Goal: Information Seeking & Learning: Learn about a topic

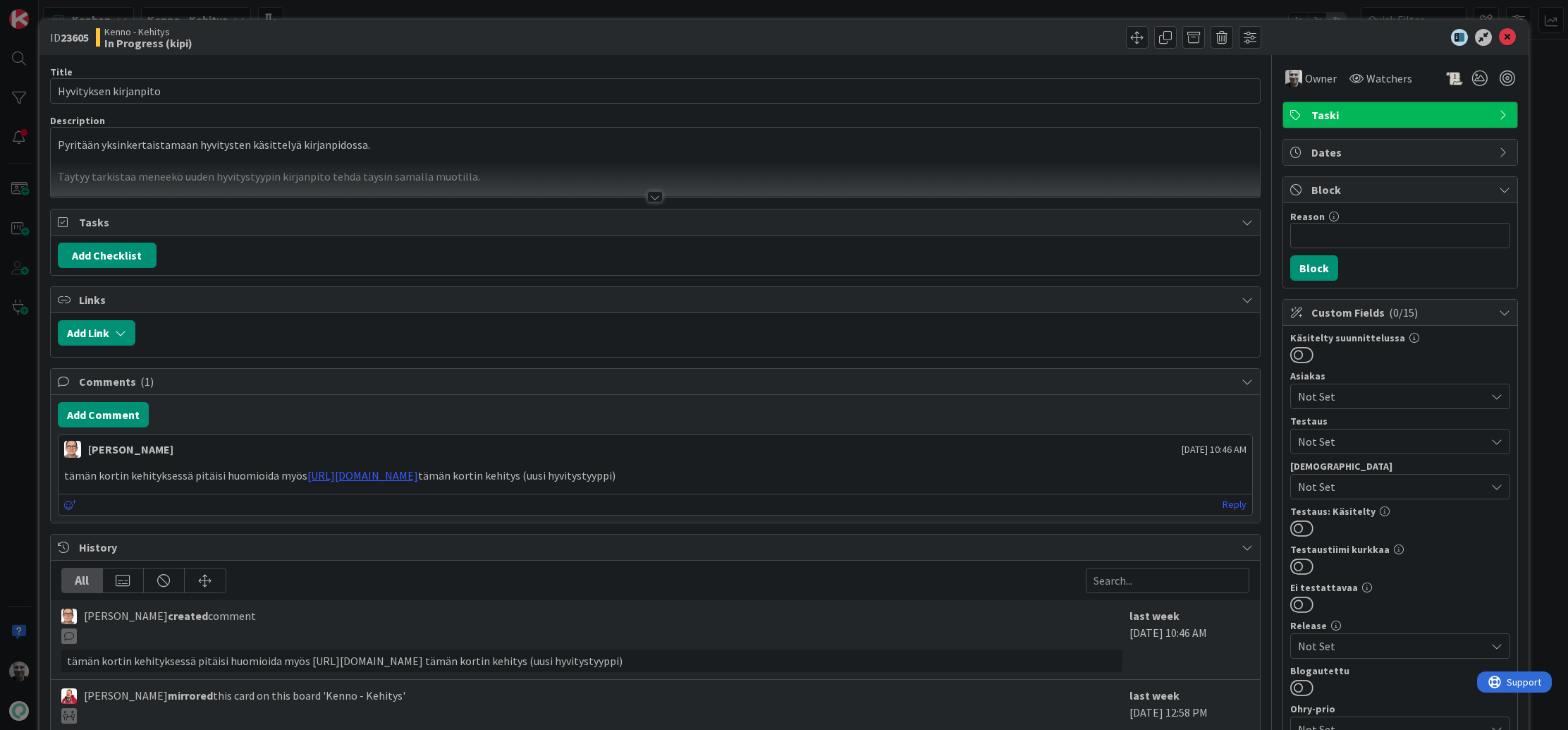
click at [653, 194] on div at bounding box center [655, 197] width 16 height 12
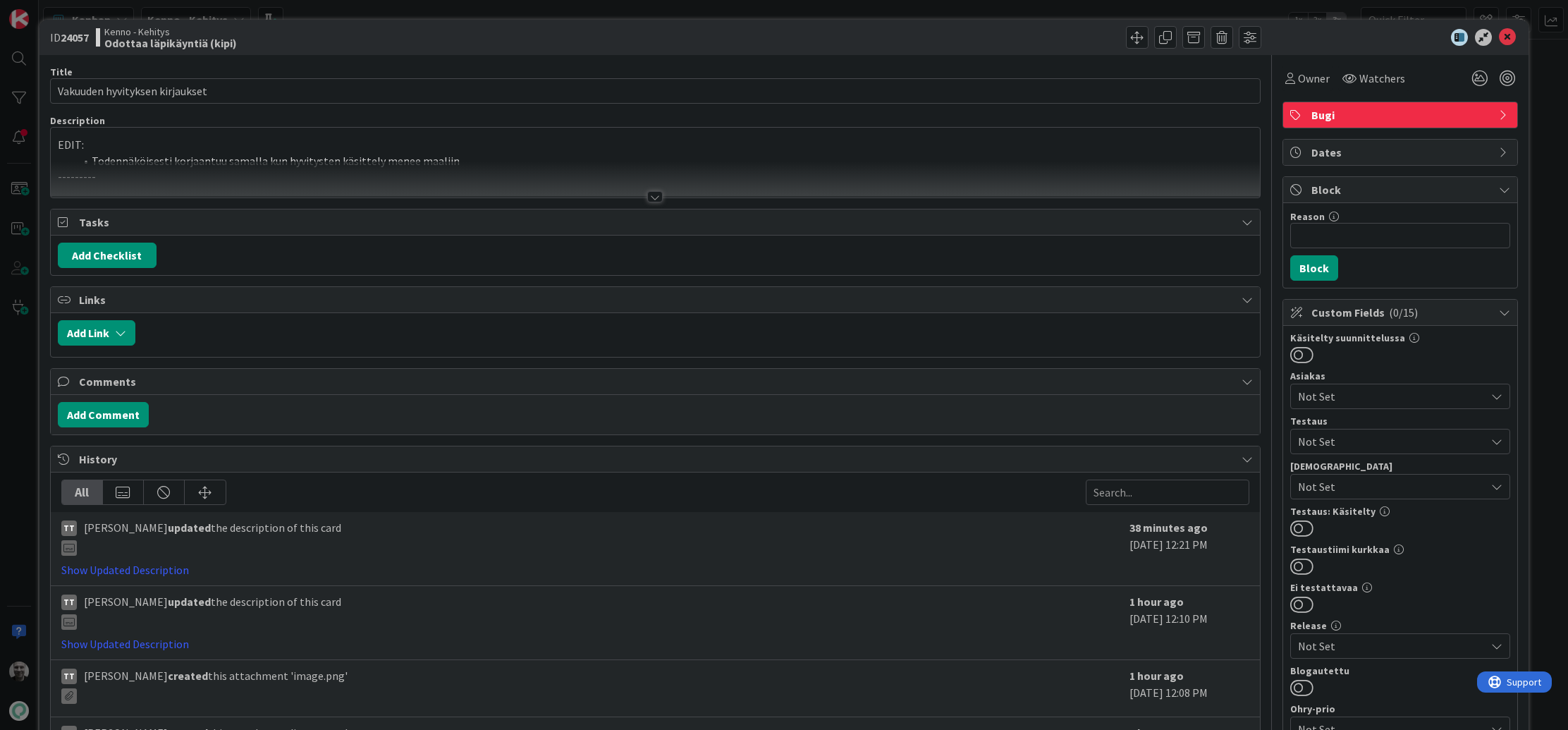
click at [657, 196] on div at bounding box center [655, 197] width 16 height 12
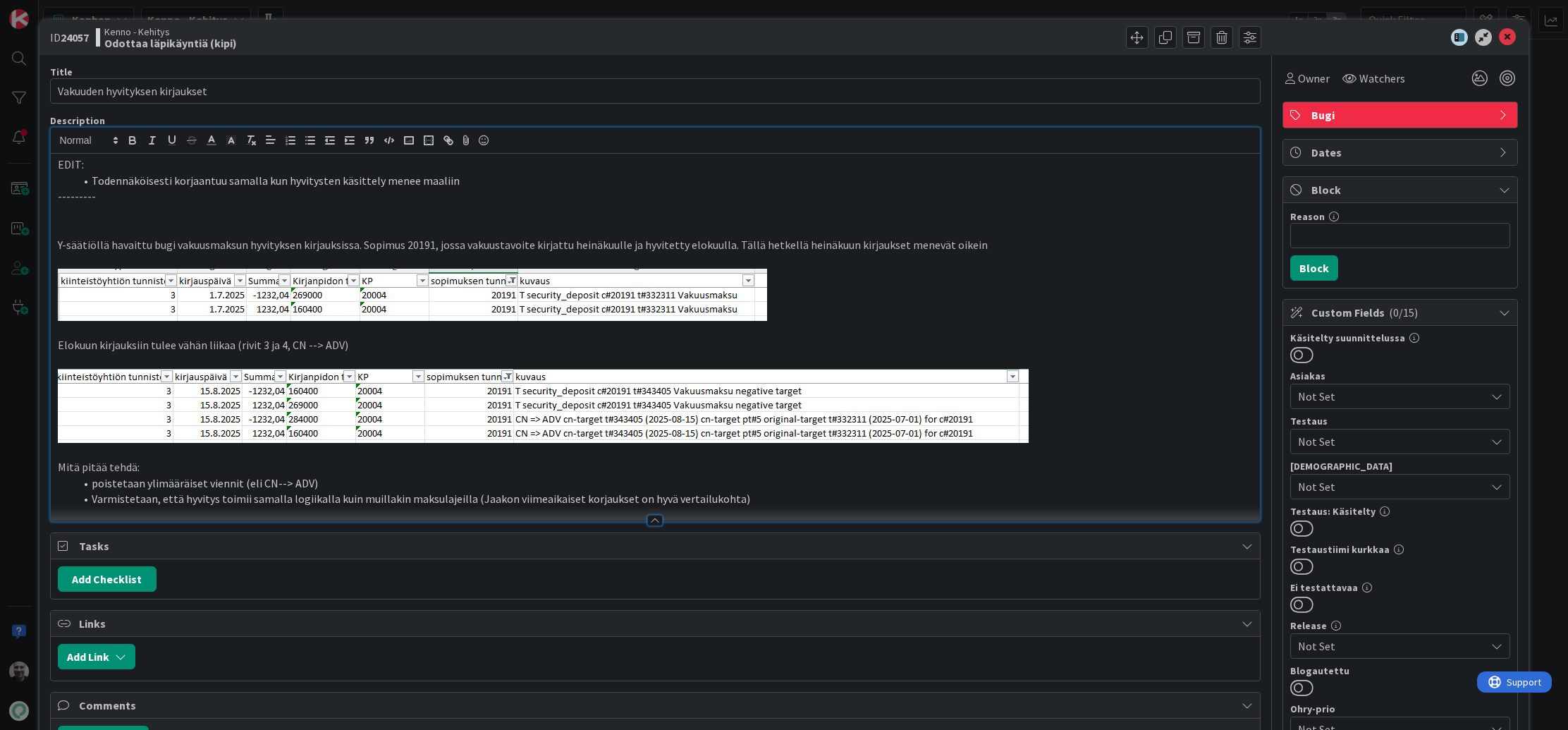
click at [420, 247] on p "Y-säätiöllä havaittu bugi vakuusmaksun hyvityksen kirjauksissa. Sopimus 20191, …" at bounding box center [655, 245] width 1195 height 17
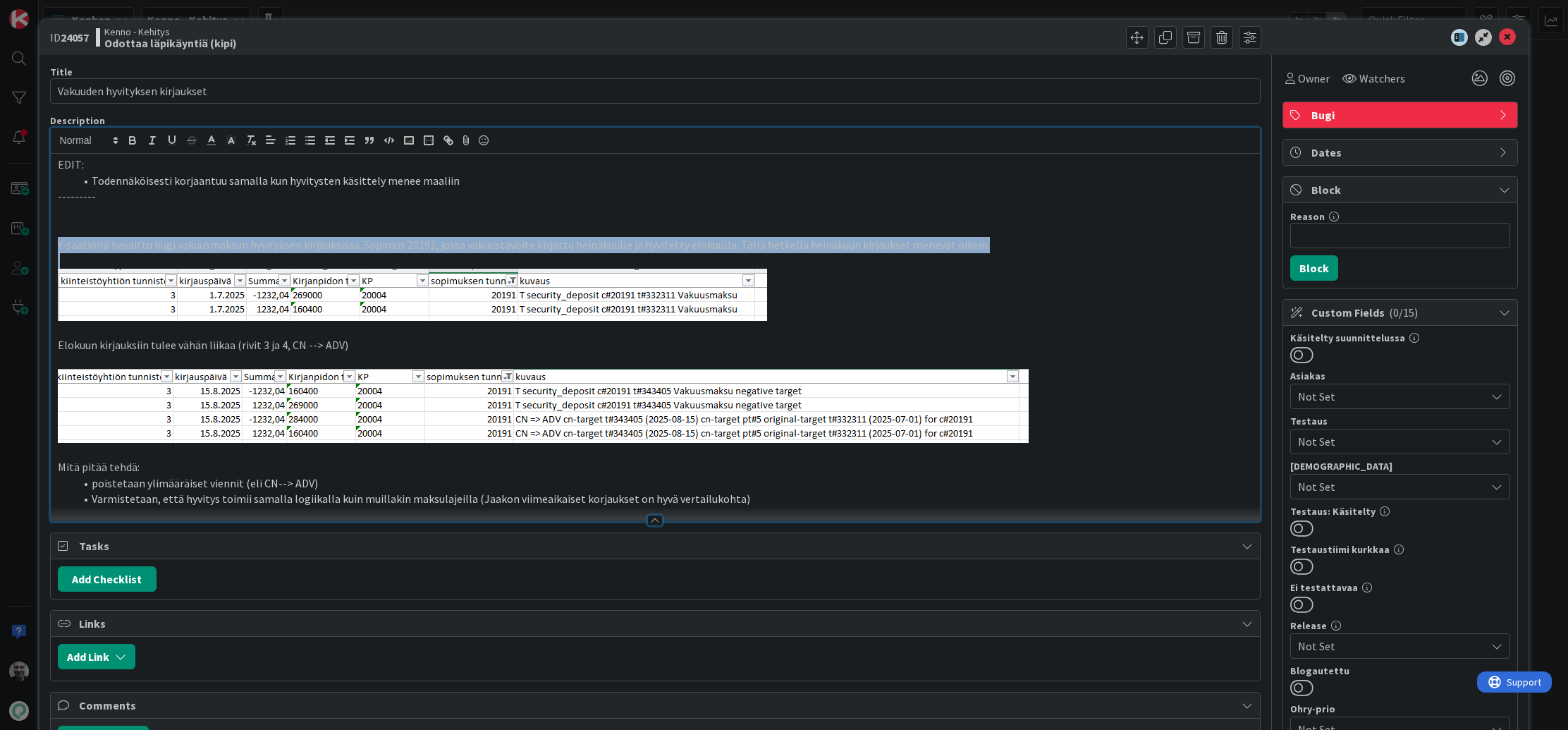
click at [420, 247] on p "Y-säätiöllä havaittu bugi vakuusmaksun hyvityksen kirjauksissa. Sopimus 20191, …" at bounding box center [655, 245] width 1195 height 17
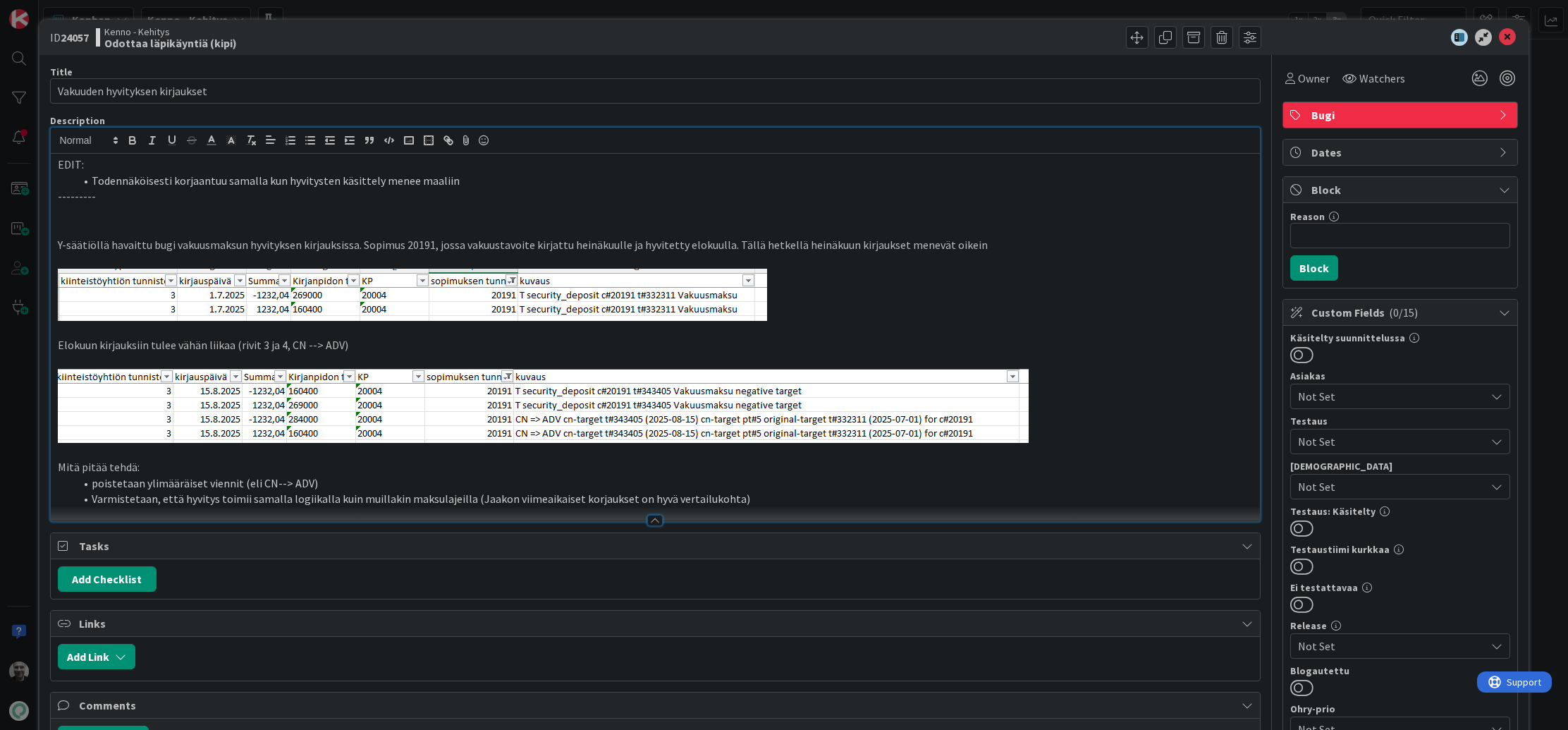
click at [479, 246] on p "Y-säätiöllä havaittu bugi vakuusmaksun hyvityksen kirjauksissa. Sopimus 20191, …" at bounding box center [655, 245] width 1195 height 17
click at [298, 495] on li "Varmistetaan, että hyvitys toimii samalla logiikalla kuin muillakin maksulajeil…" at bounding box center [664, 498] width 1179 height 17
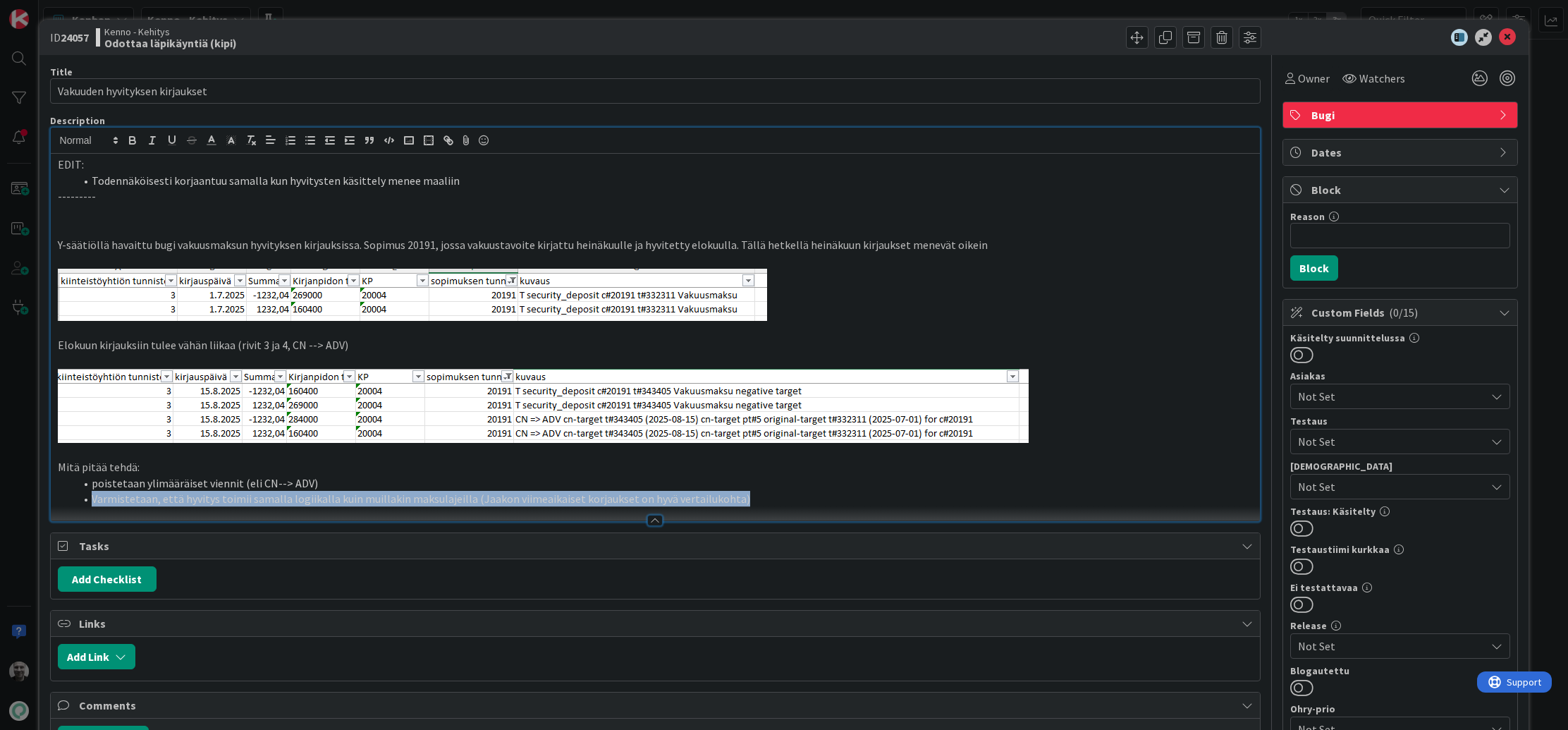
click at [298, 495] on li "Varmistetaan, että hyvitys toimii samalla logiikalla kuin muillakin maksulajeil…" at bounding box center [664, 498] width 1179 height 17
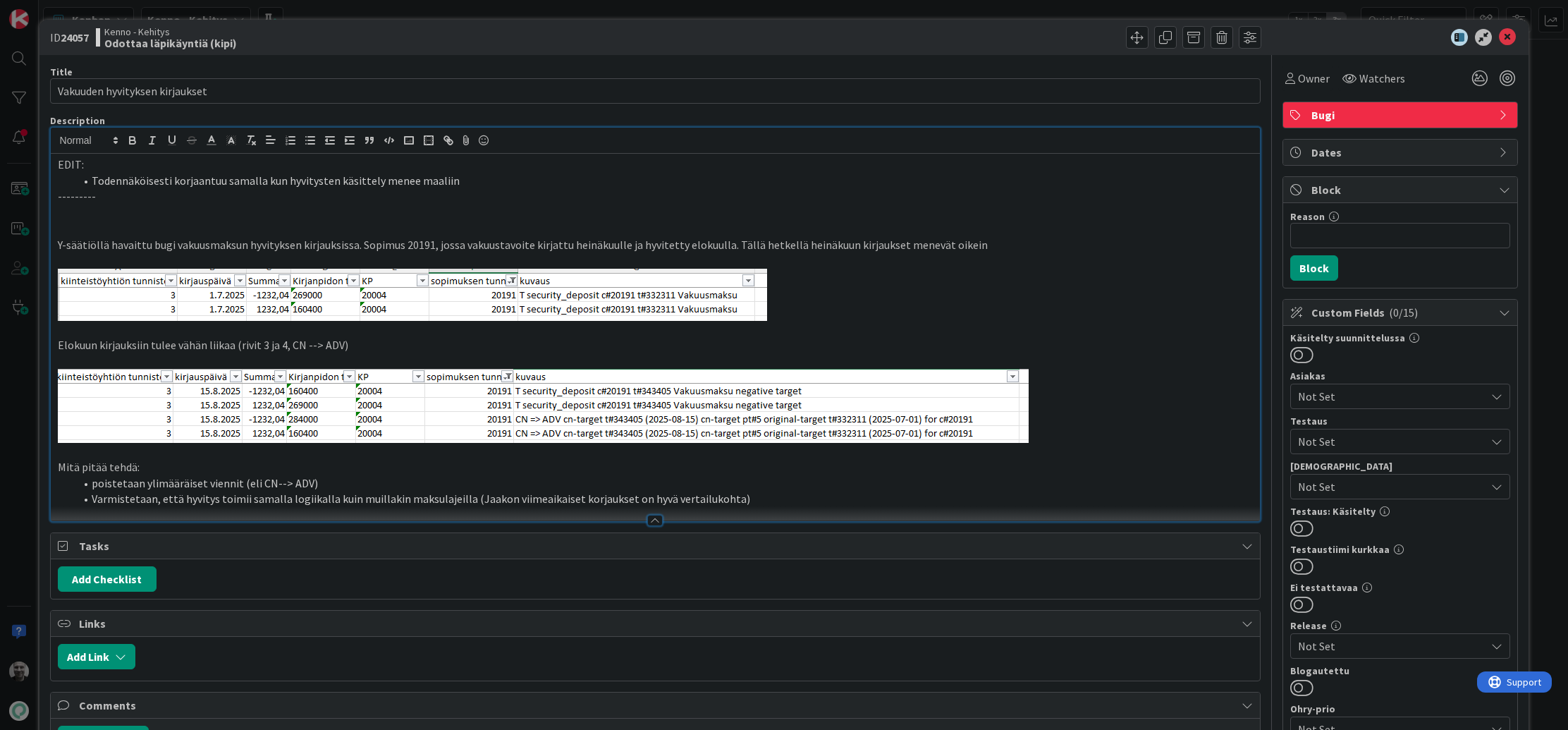
click at [298, 495] on li "Varmistetaan, että hyvitys toimii samalla logiikalla kuin muillakin maksulajeil…" at bounding box center [664, 498] width 1179 height 17
click at [408, 495] on li "Varmistetaan, että hyvitys toimii samalla logiikalla kuin muillakin maksulajeil…" at bounding box center [664, 498] width 1179 height 17
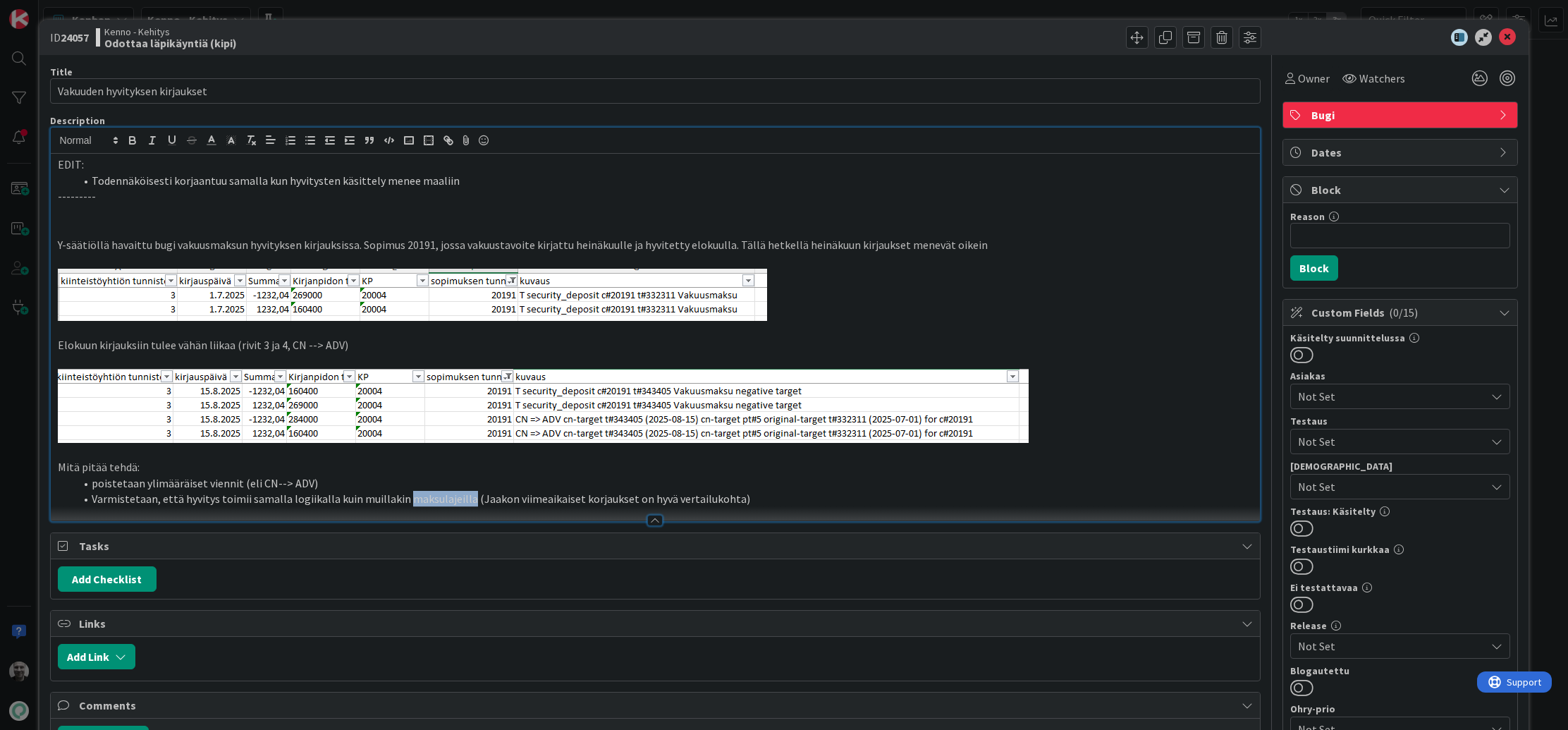
click at [408, 495] on li "Varmistetaan, että hyvitys toimii samalla logiikalla kuin muillakin maksulajeil…" at bounding box center [664, 498] width 1179 height 17
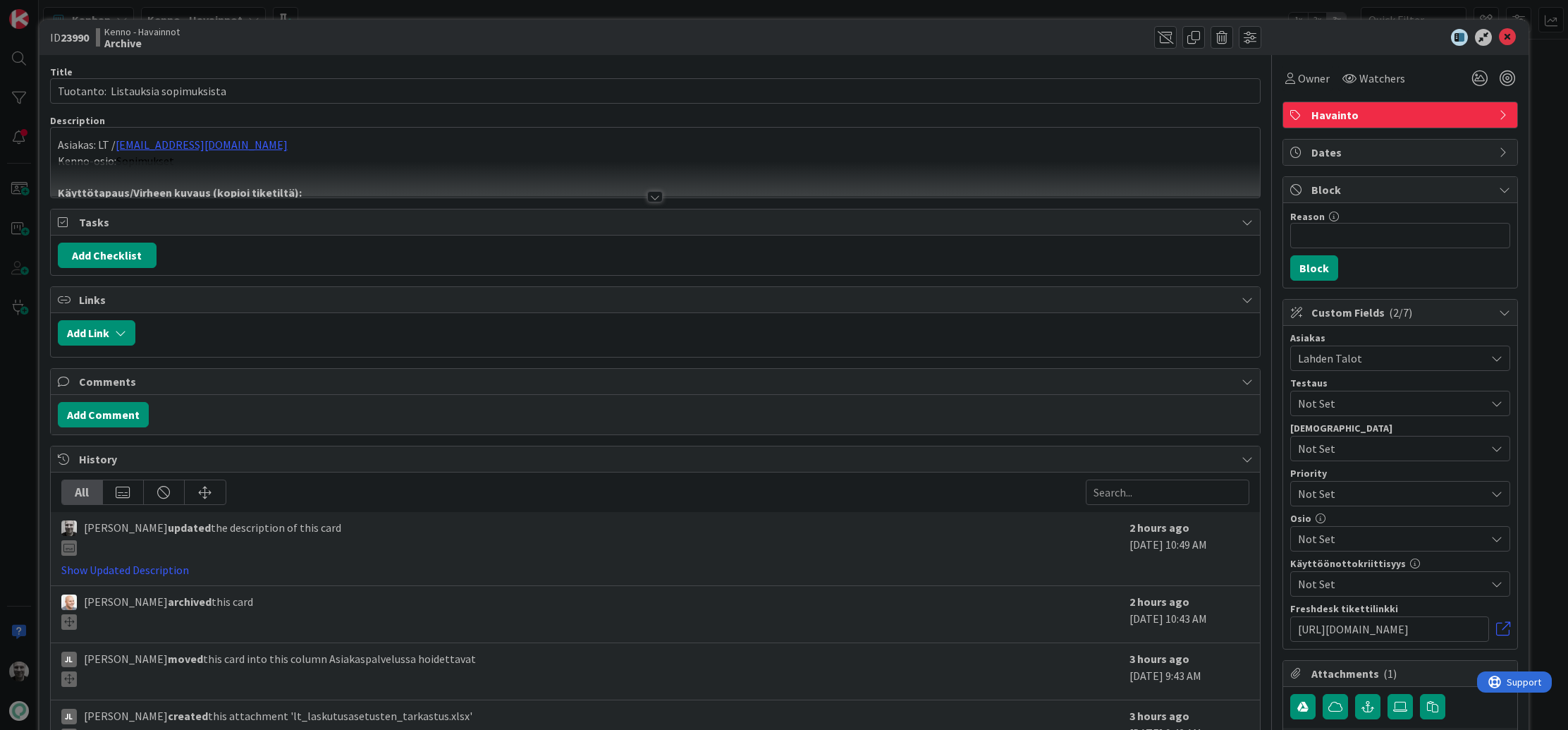
click at [652, 193] on div at bounding box center [655, 197] width 16 height 12
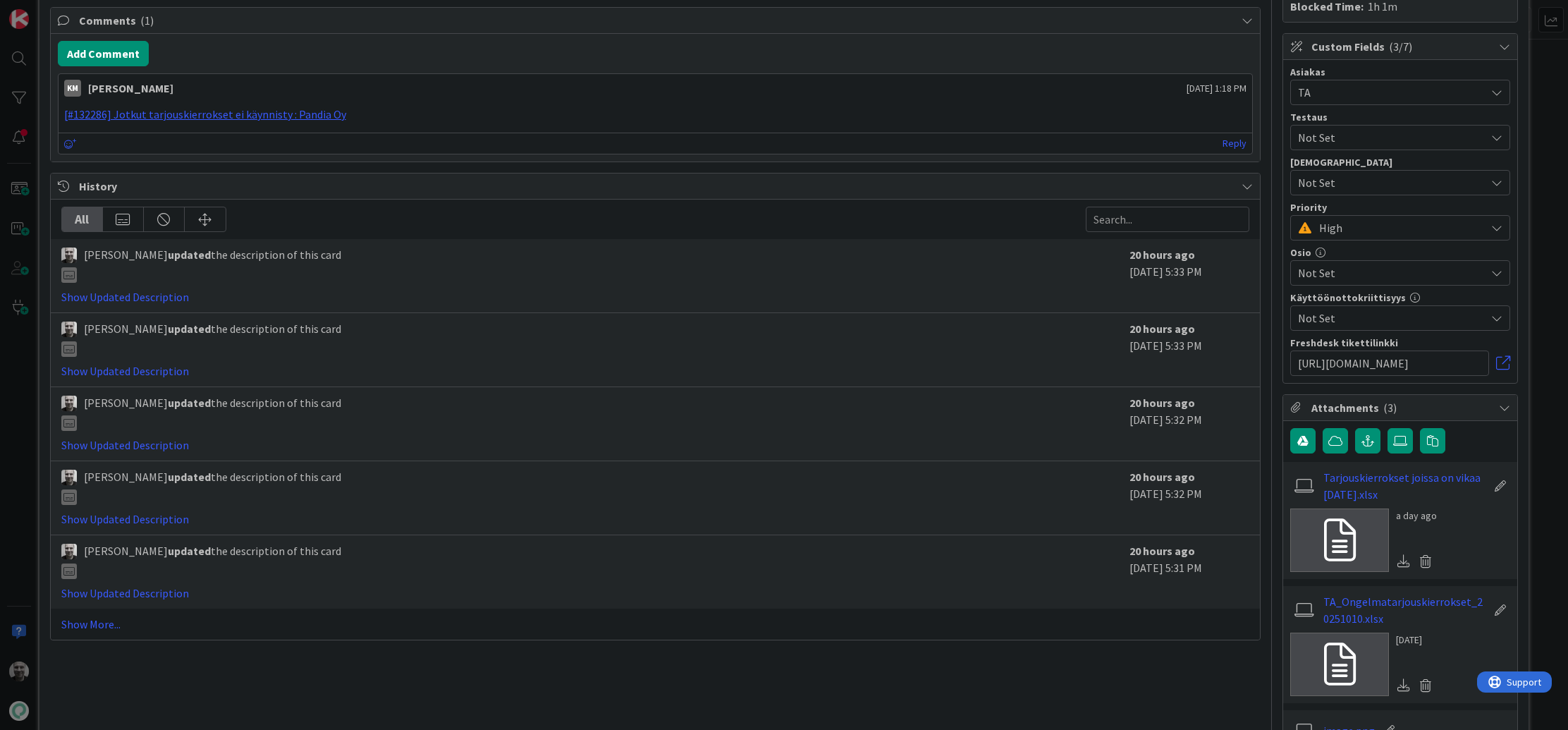
scroll to position [287, 0]
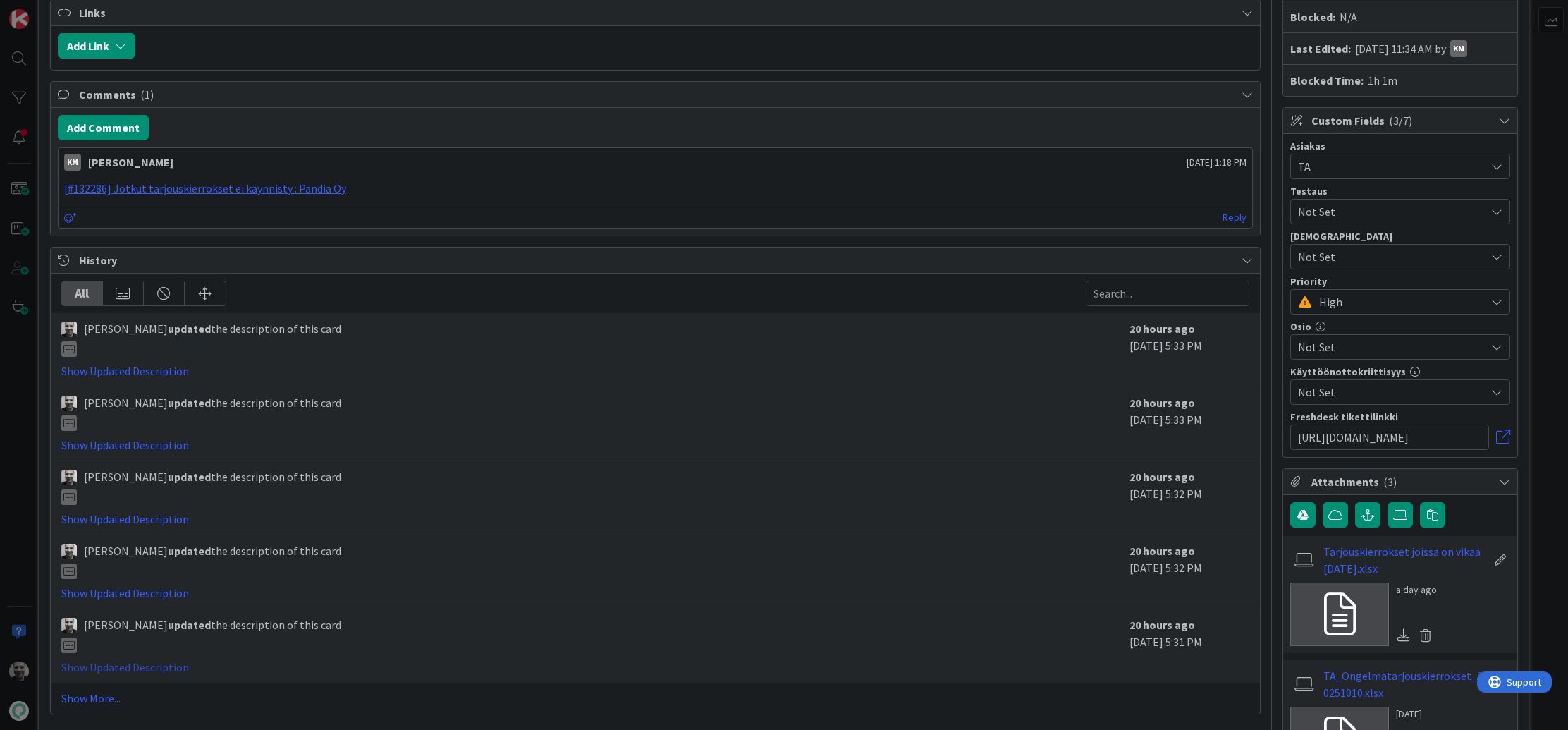
click at [141, 661] on link "Show Updated Description" at bounding box center [126, 667] width 127 height 14
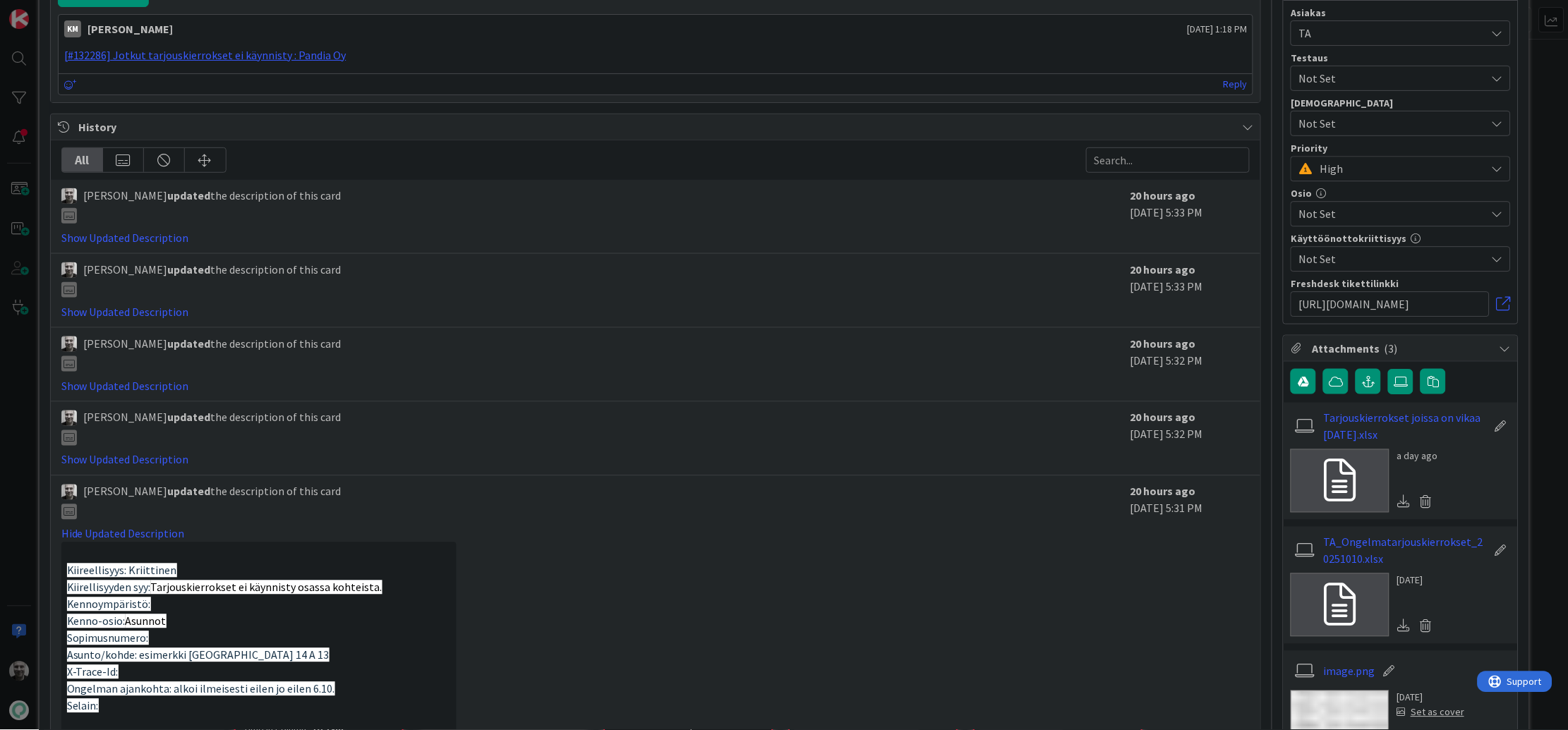
scroll to position [0, 0]
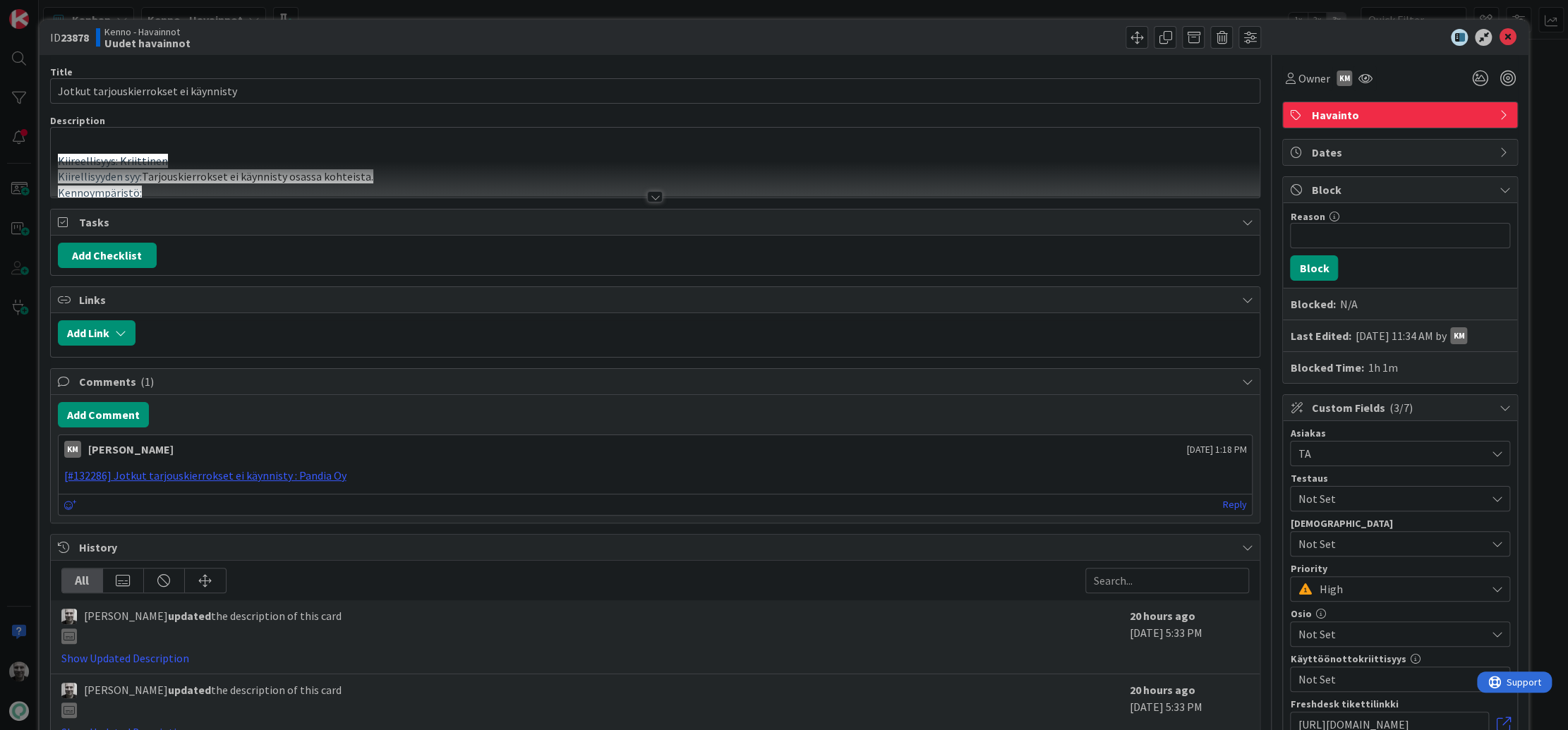
click at [659, 194] on div at bounding box center [655, 197] width 16 height 12
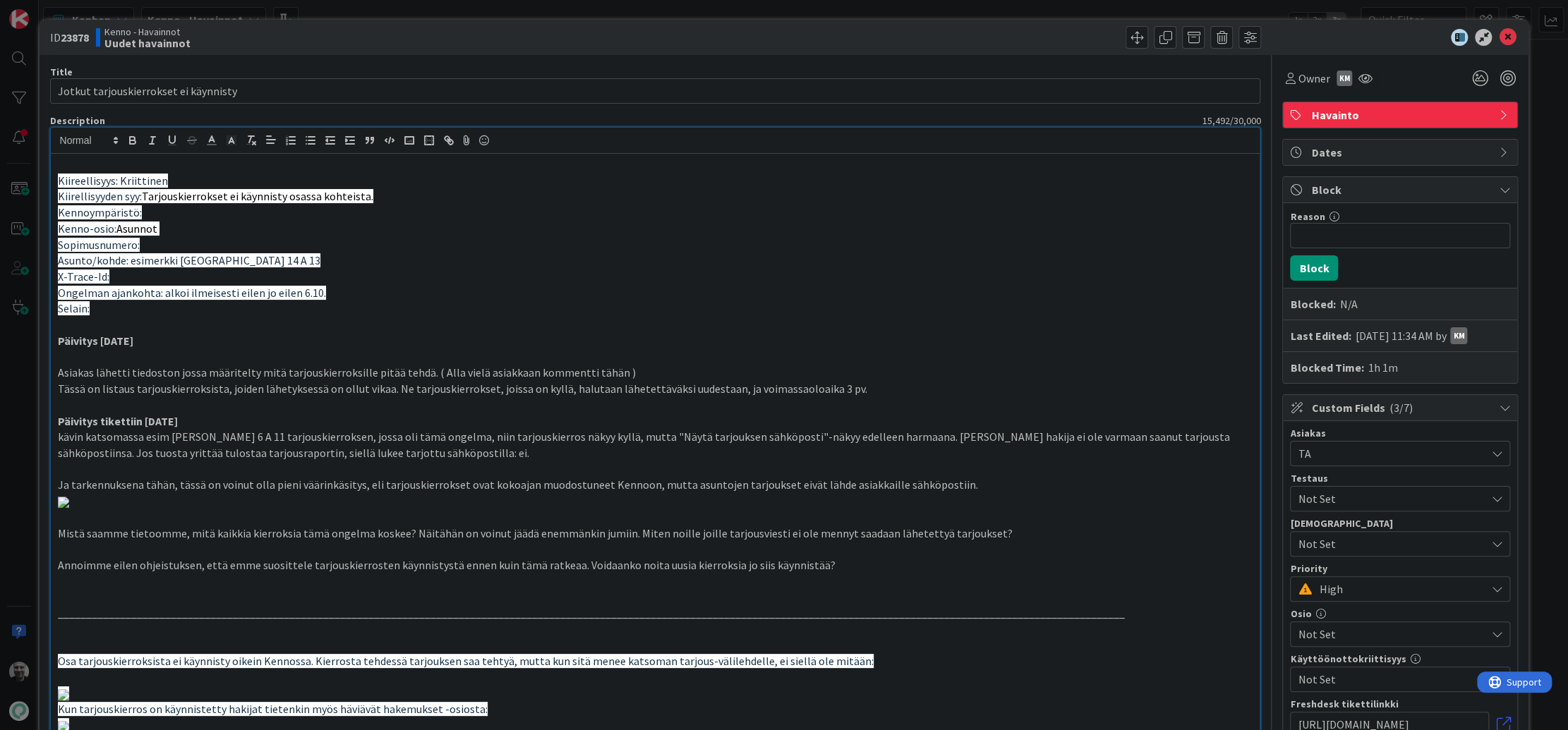
click at [688, 420] on p "Päivitys tikettiin 8.10.2025" at bounding box center [656, 421] width 1196 height 17
click at [487, 381] on p "Tässä on listaus tarjouskierroksista, joiden lähetyksessä on ollut vikaa. Ne ta…" at bounding box center [656, 389] width 1196 height 17
